Goal: Navigation & Orientation: Find specific page/section

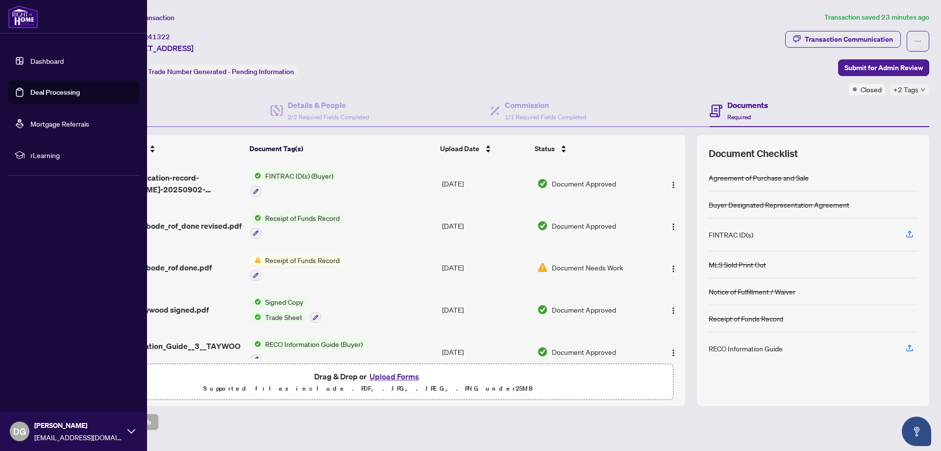
click at [46, 93] on link "Deal Processing" at bounding box center [55, 92] width 50 height 9
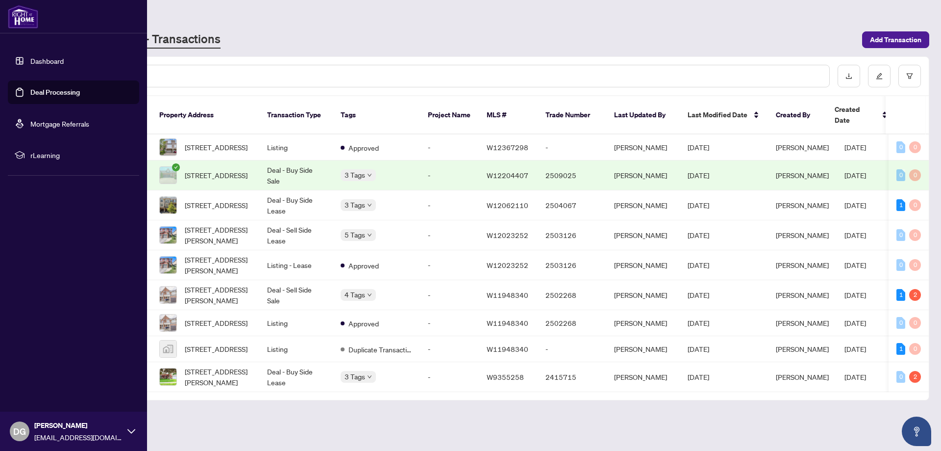
click at [36, 63] on link "Dashboard" at bounding box center [46, 60] width 33 height 9
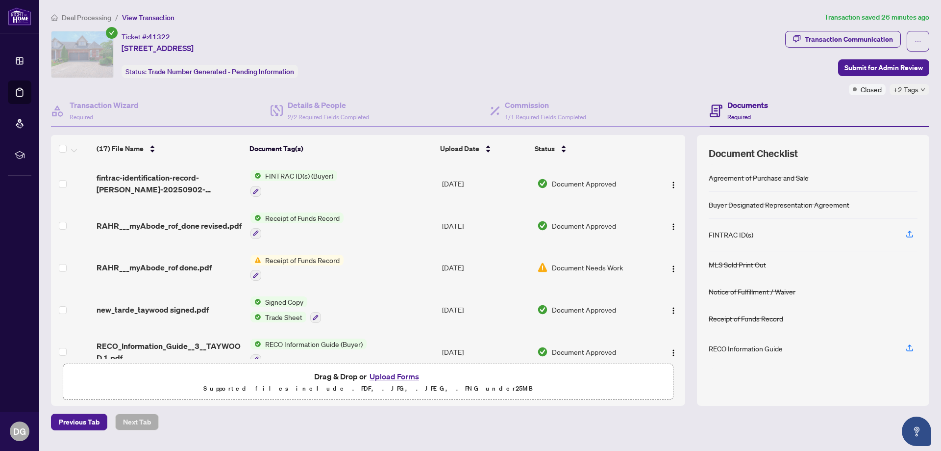
click at [918, 90] on span "+2 Tags" at bounding box center [906, 89] width 25 height 11
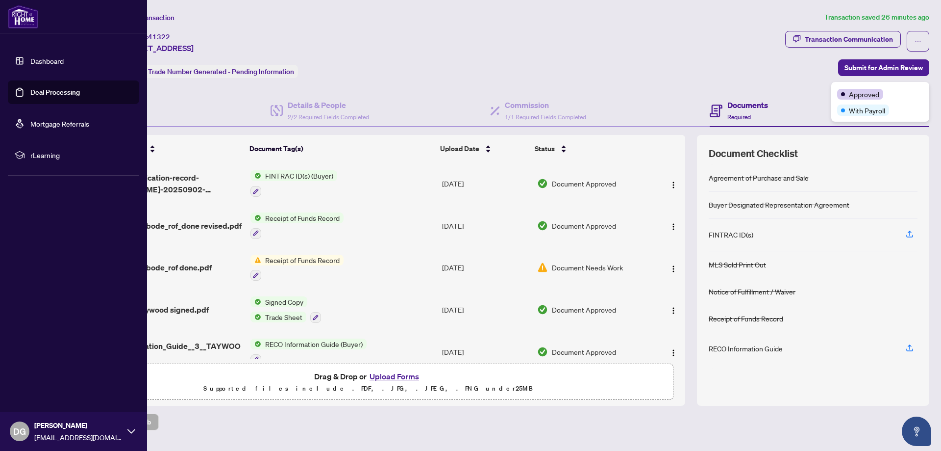
drag, startPoint x: 41, startPoint y: 59, endPoint x: 76, endPoint y: 67, distance: 36.2
click at [42, 59] on link "Dashboard" at bounding box center [46, 60] width 33 height 9
